Goal: Information Seeking & Learning: Find contact information

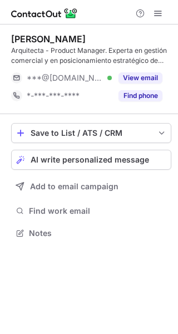
scroll to position [225, 178]
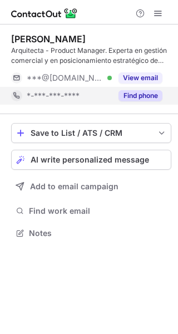
drag, startPoint x: 140, startPoint y: 89, endPoint x: 141, endPoint y: 80, distance: 9.1
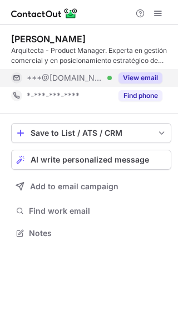
click at [139, 89] on div "Find phone" at bounding box center [137, 96] width 51 height 18
click at [147, 72] on button "View email" at bounding box center [141, 77] width 44 height 11
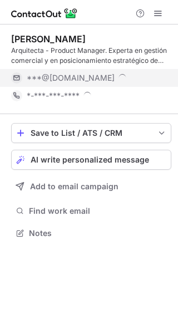
click at [154, 74] on div "***@hotmail.com" at bounding box center [95, 78] width 136 height 10
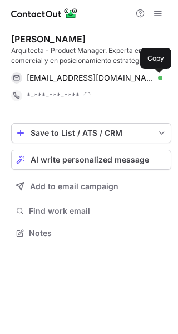
click at [154, 76] on div "PILAR CHAPARRO Arquitecta - Product Manager. Experta en gestión comercial y en …" at bounding box center [89, 167] width 178 height 334
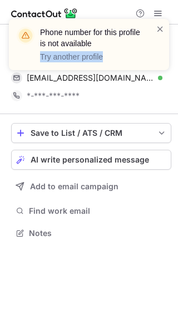
click at [154, 76] on div "Phone number for this profile is not available Try another profile" at bounding box center [89, 49] width 178 height 82
click at [162, 31] on span at bounding box center [160, 28] width 9 height 11
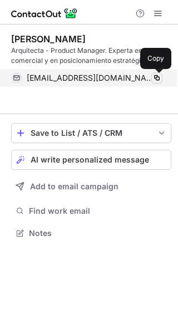
scroll to position [207, 178]
click at [153, 80] on span at bounding box center [157, 78] width 9 height 9
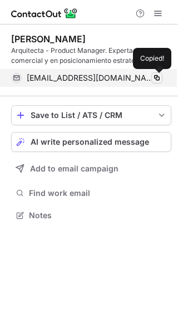
click at [153, 80] on span at bounding box center [157, 78] width 9 height 9
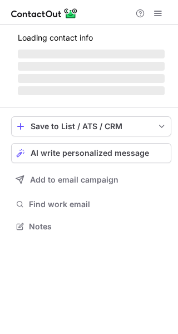
scroll to position [225, 178]
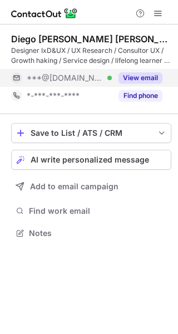
click at [149, 76] on button "View email" at bounding box center [141, 77] width 44 height 11
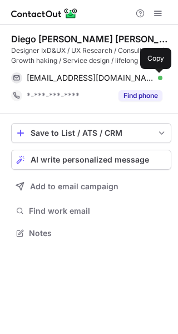
click at [154, 74] on span at bounding box center [157, 78] width 9 height 9
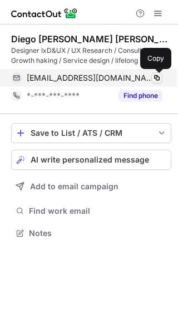
click at [154, 74] on span at bounding box center [157, 78] width 9 height 9
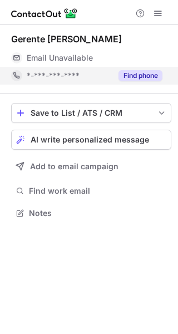
scroll to position [6, 6]
click at [134, 79] on button "Find phone" at bounding box center [141, 75] width 44 height 11
